Goal: Task Accomplishment & Management: Complete application form

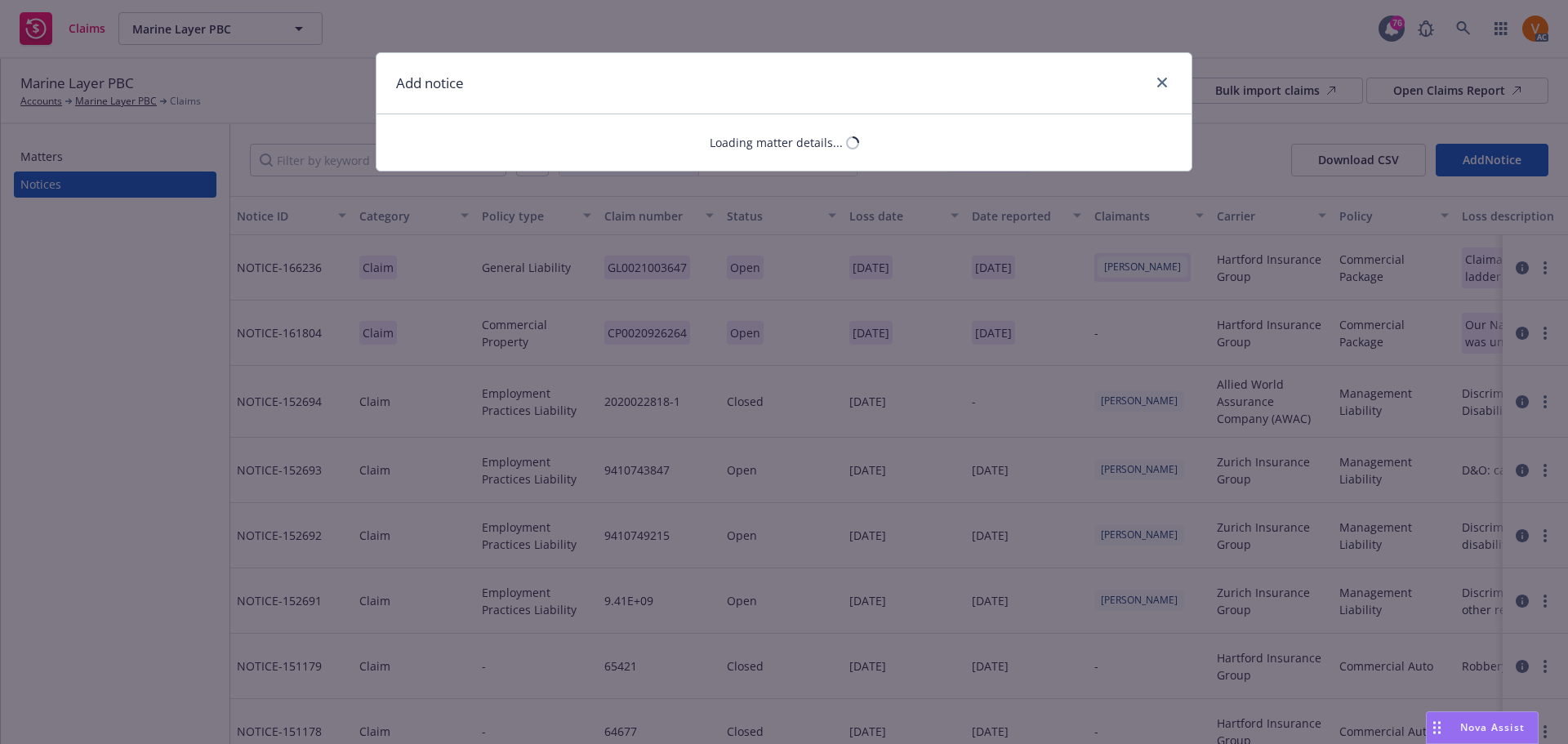
select select "CYBER"
select select "open"
select select "CLAIM"
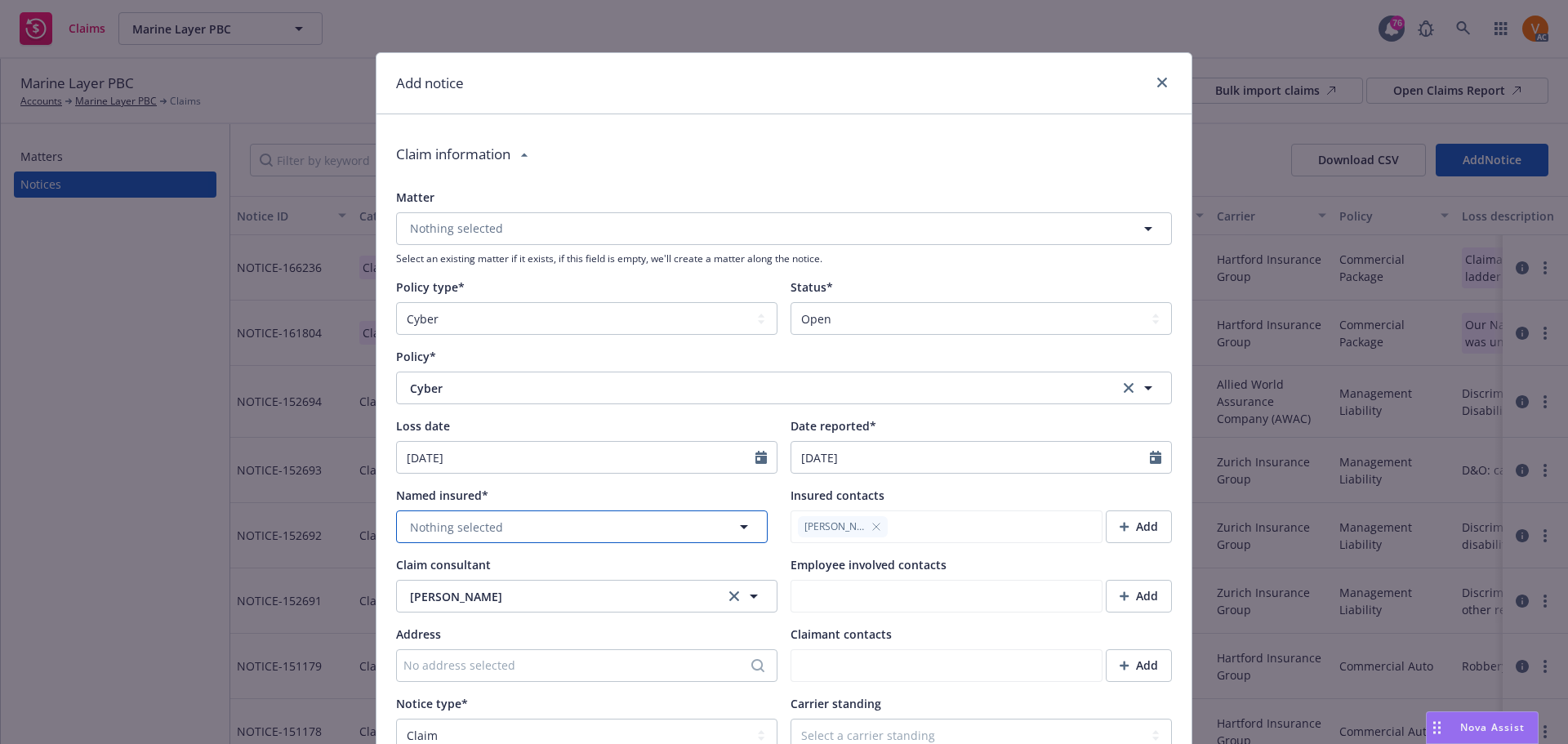
click at [507, 510] on button "Nothing selected" at bounding box center [582, 526] width 372 height 33
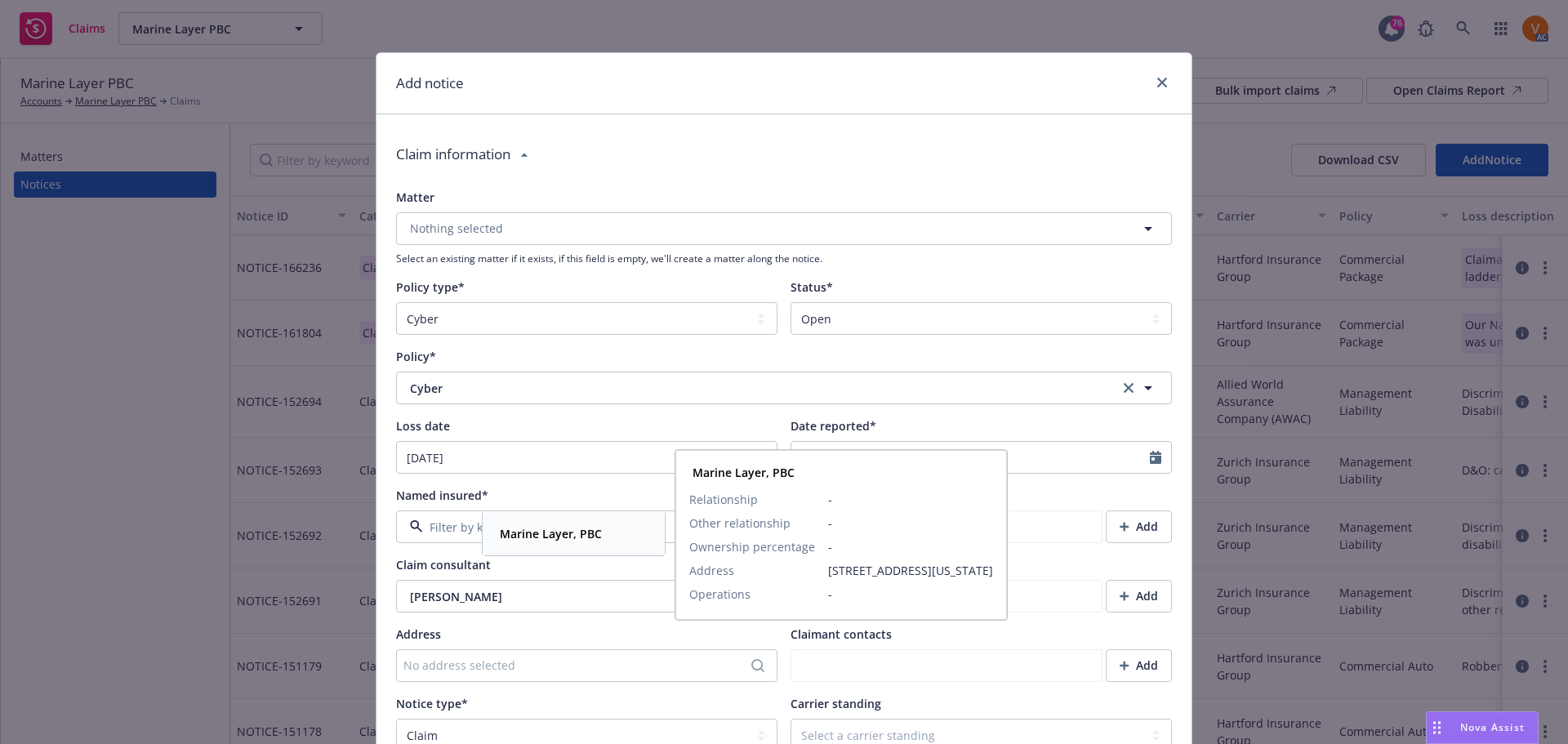
click at [505, 532] on strong "Marine Layer, PBC" at bounding box center [550, 534] width 102 height 16
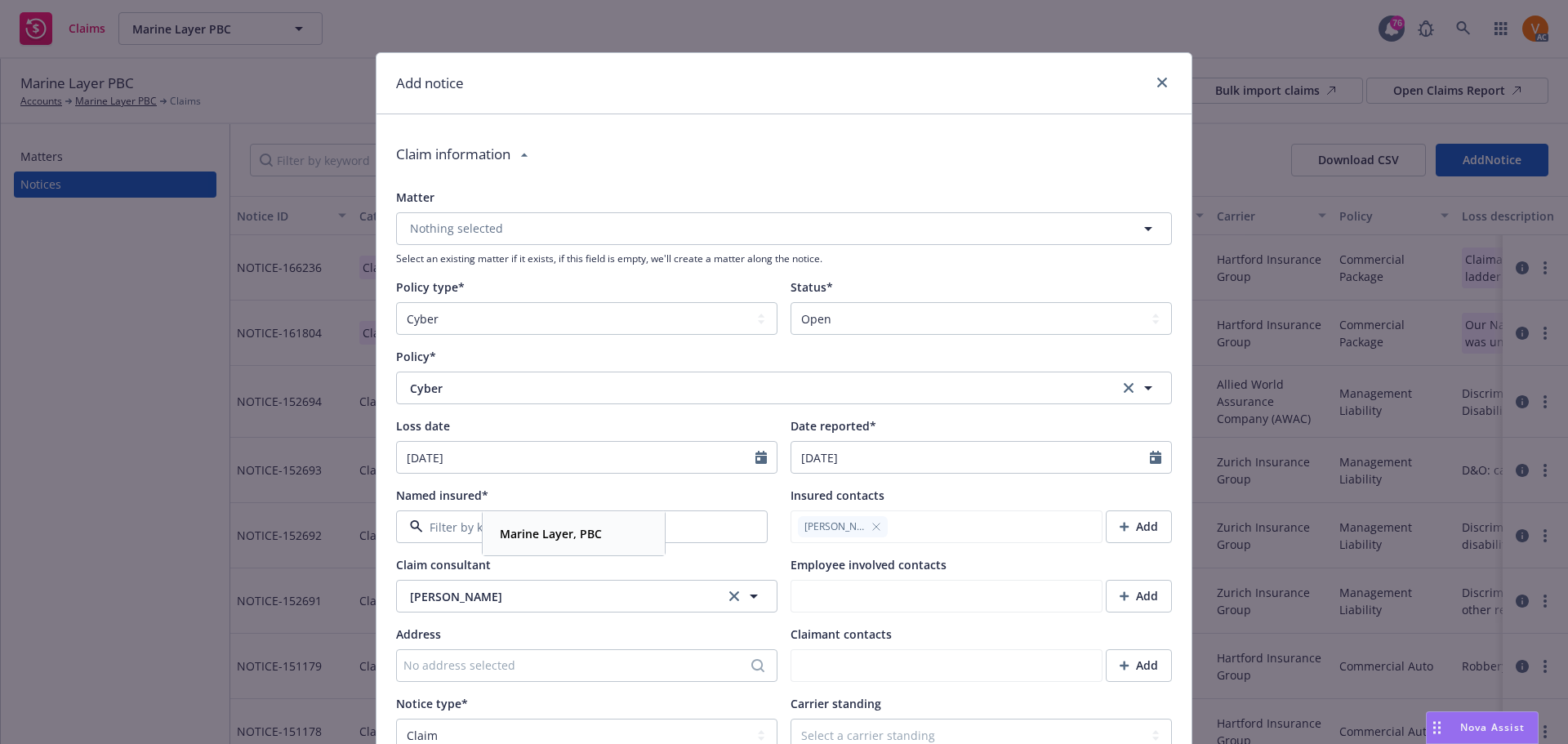
type textarea "x"
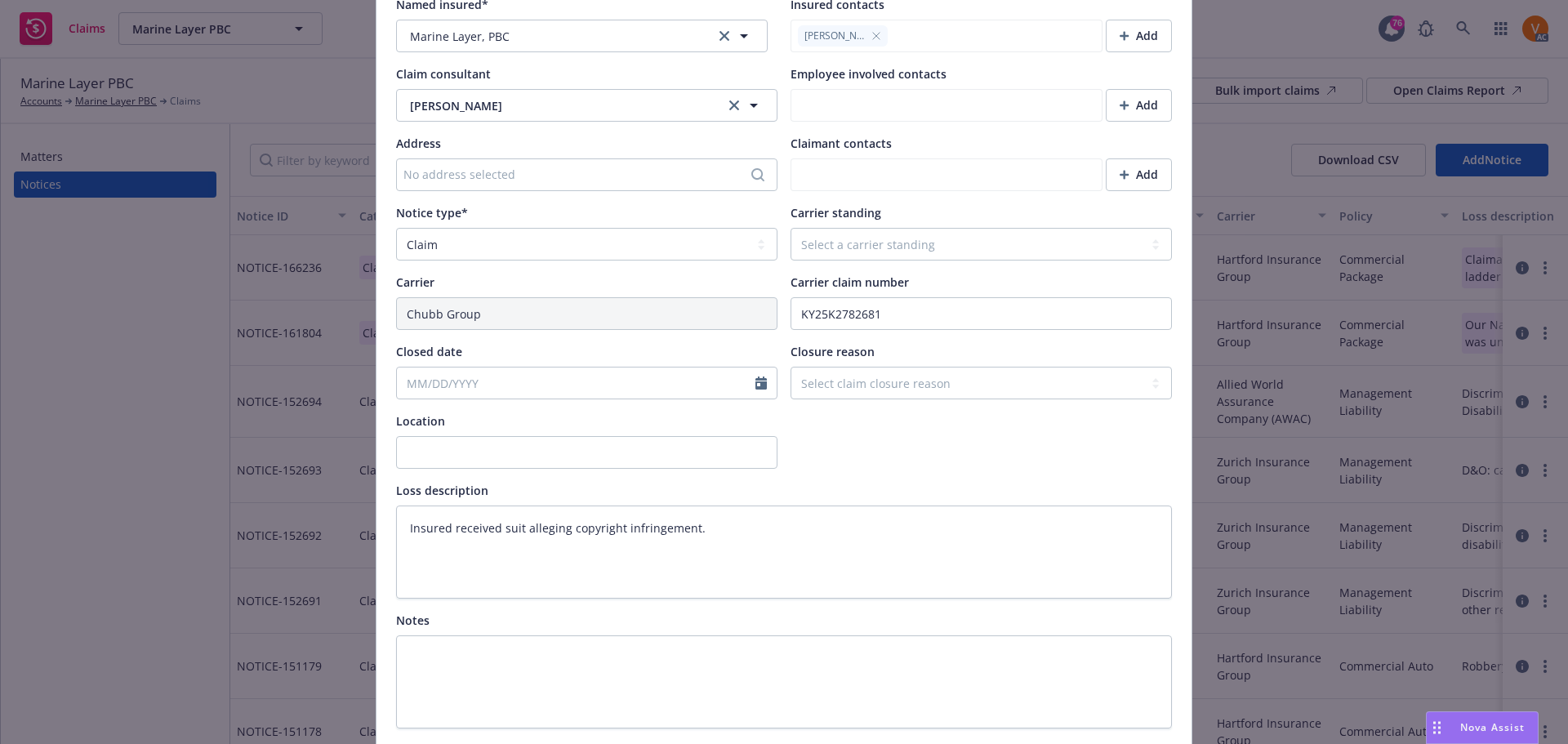
scroll to position [490, 0]
click at [939, 228] on select "Select a carrier standing Closed Not submitted Open Reopened Subrogated Withdra…" at bounding box center [981, 244] width 381 height 33
select select "OPEN"
click at [791, 228] on select "Select a carrier standing Closed Not submitted Open Reopened Subrogated Withdra…" at bounding box center [981, 244] width 381 height 33
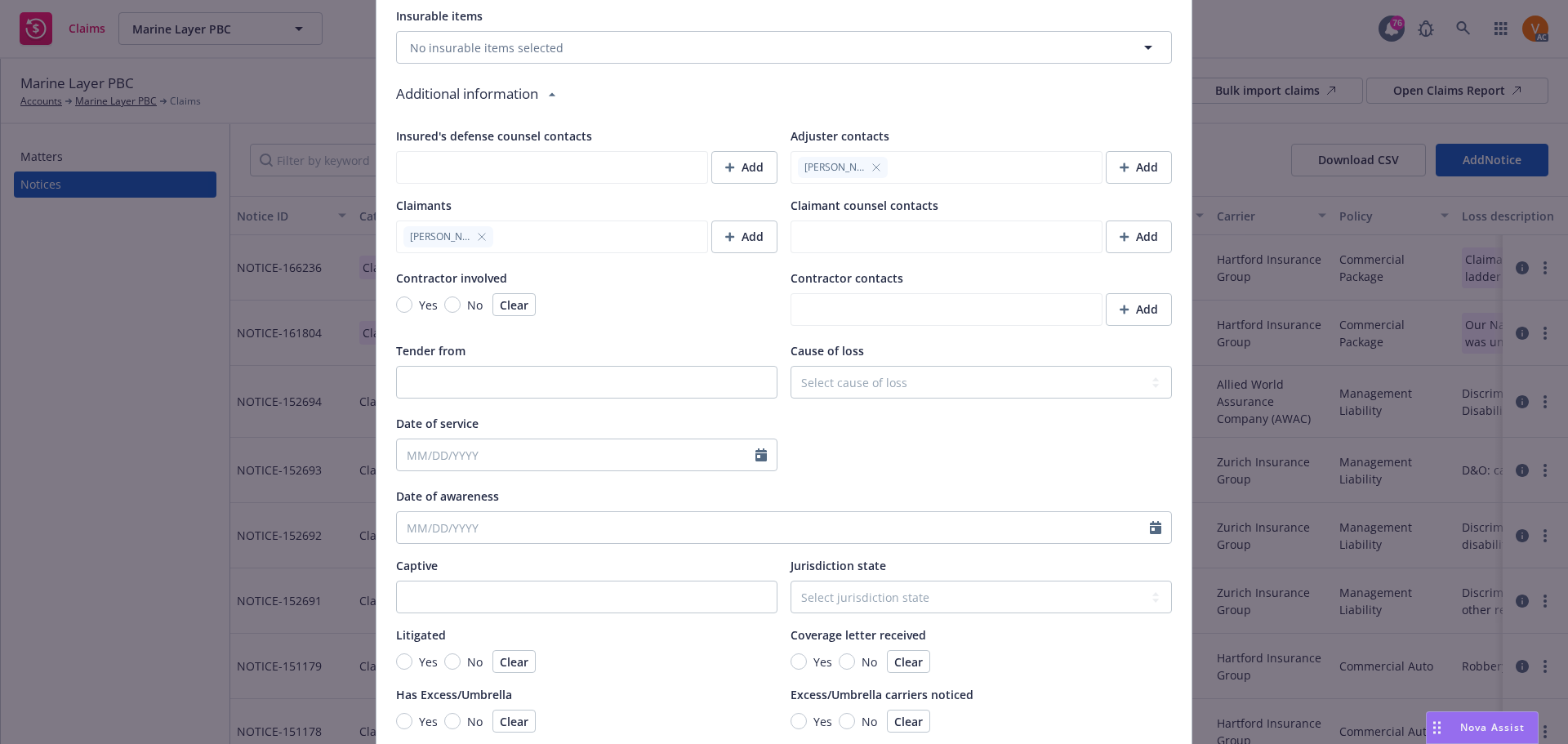
scroll to position [1323, 0]
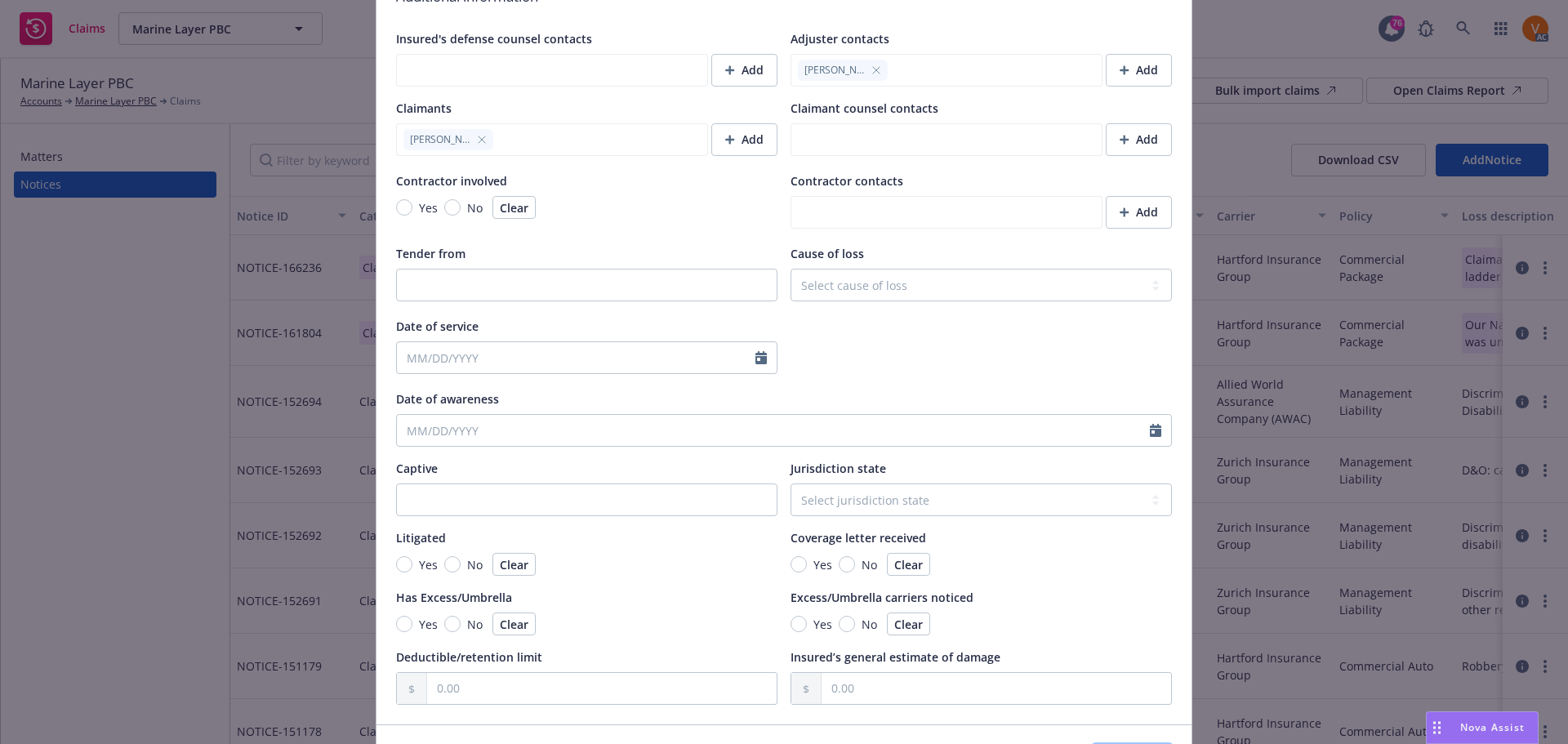
type textarea "x"
